Goal: Check status: Check status

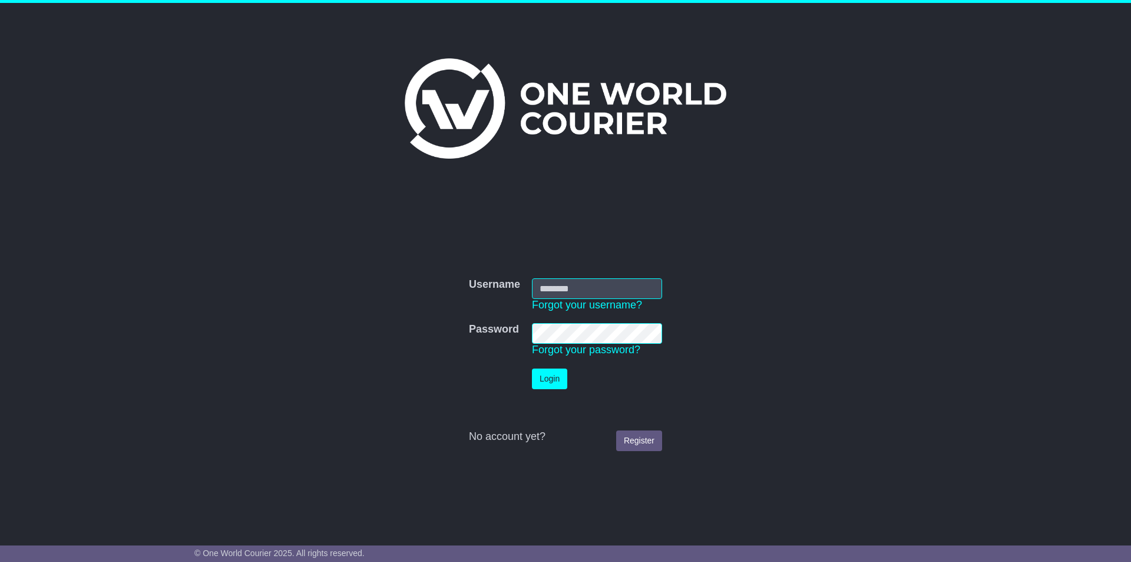
type input "**********"
click at [552, 377] on button "Login" at bounding box center [549, 378] width 35 height 21
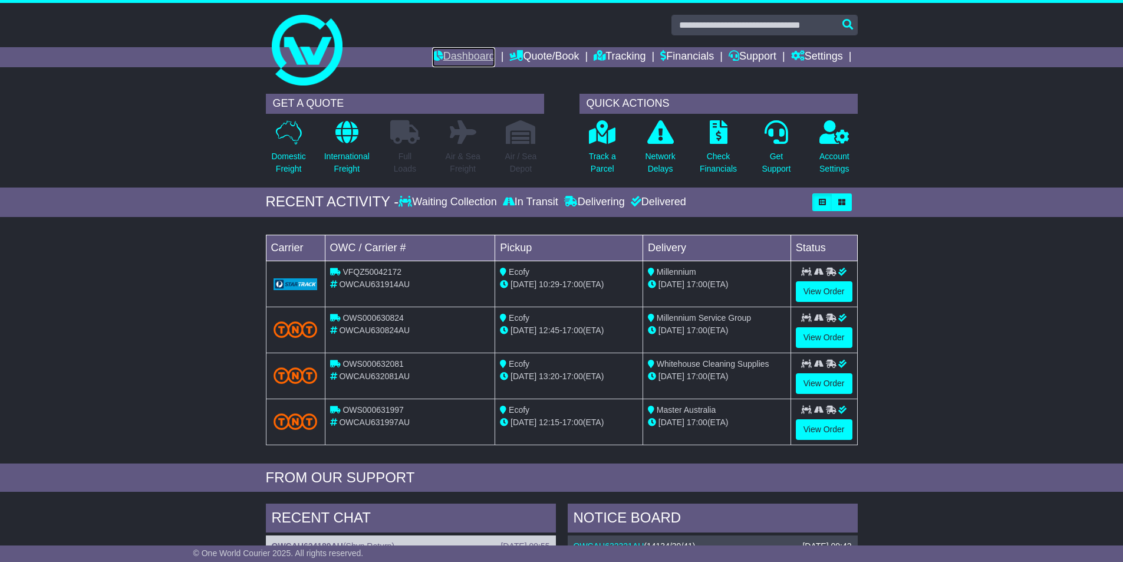
click at [445, 57] on link "Dashboard" at bounding box center [463, 57] width 63 height 20
click at [615, 55] on link "Tracking" at bounding box center [619, 57] width 52 height 20
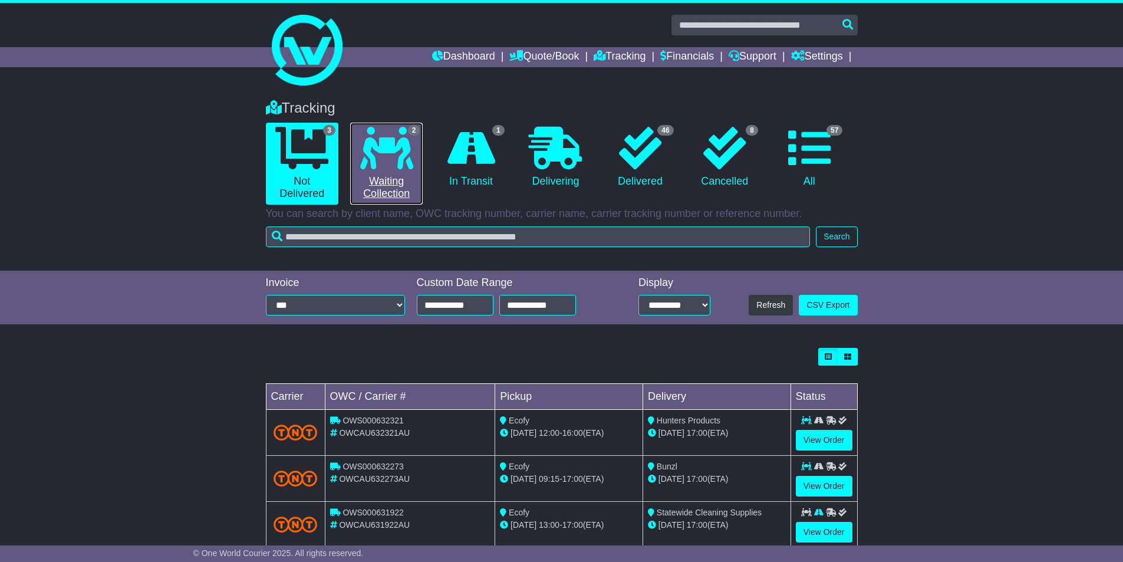
click at [399, 162] on icon at bounding box center [386, 148] width 53 height 42
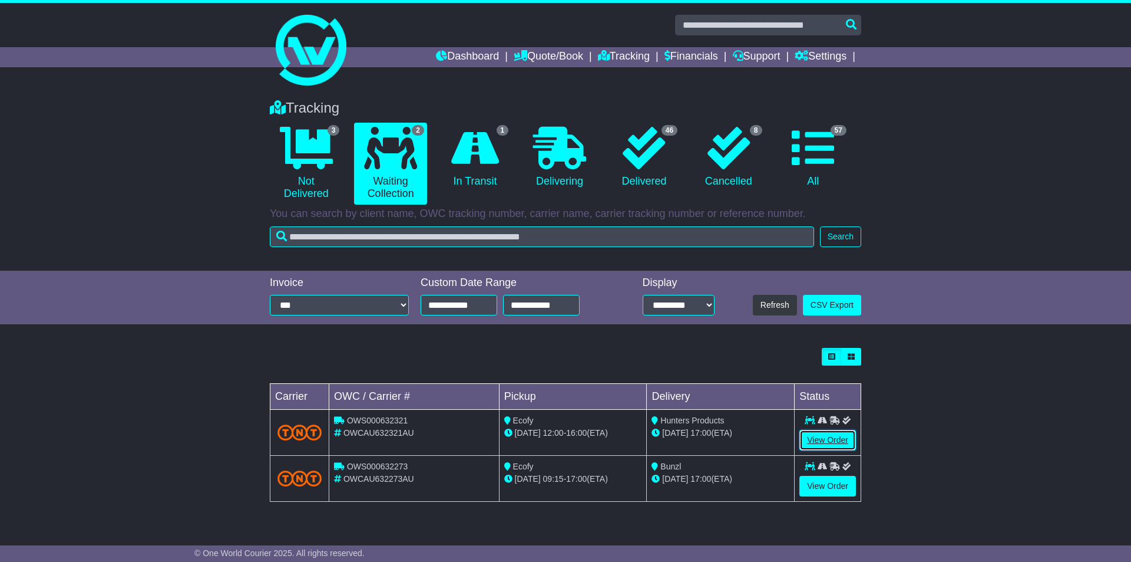
click at [818, 439] on link "View Order" at bounding box center [828, 440] width 57 height 21
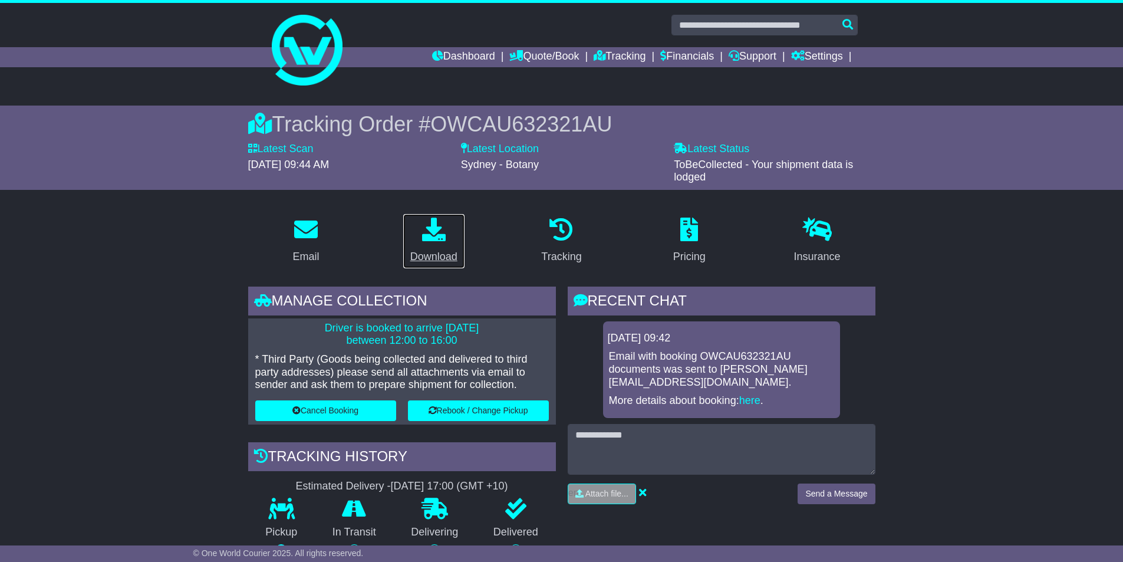
click at [433, 253] on div "Download" at bounding box center [433, 257] width 47 height 16
